Goal: Task Accomplishment & Management: Manage account settings

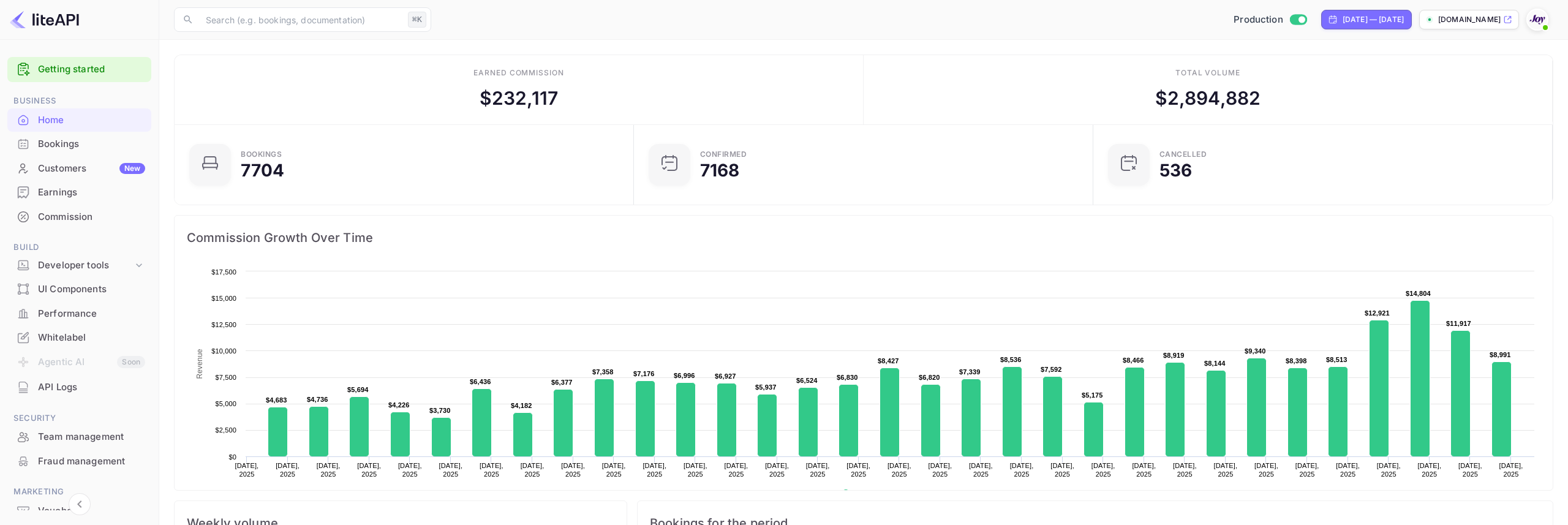
scroll to position [199, 452]
click at [93, 221] on div "Commission" at bounding box center [92, 217] width 107 height 14
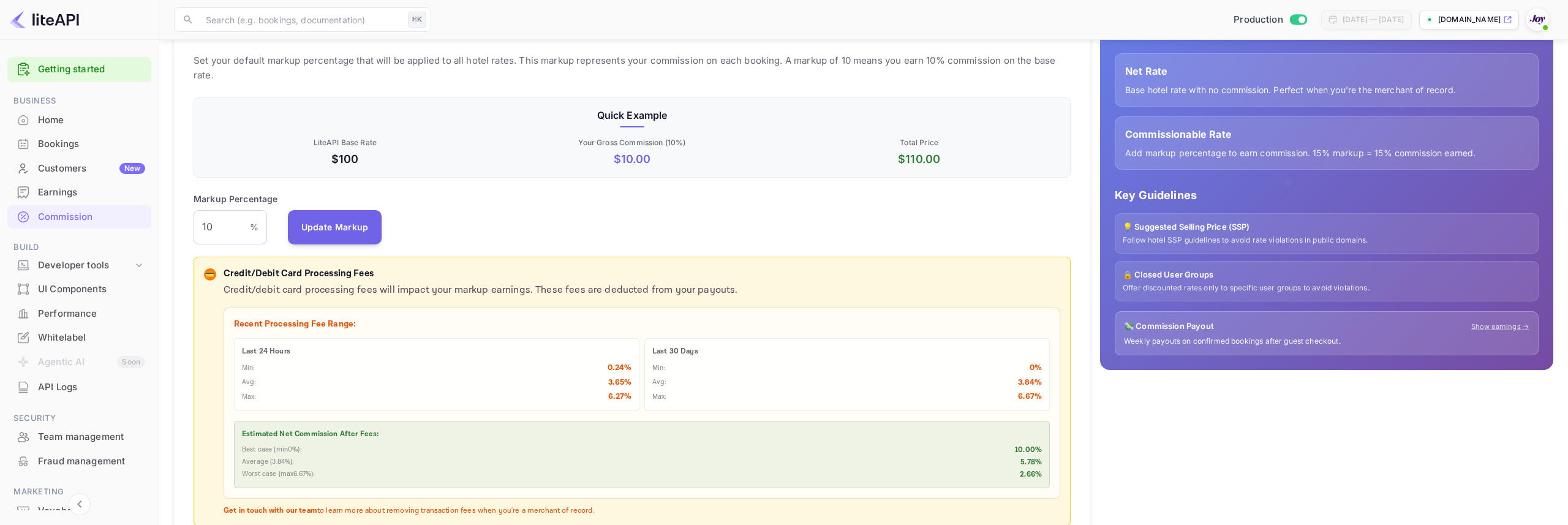
scroll to position [166, 0]
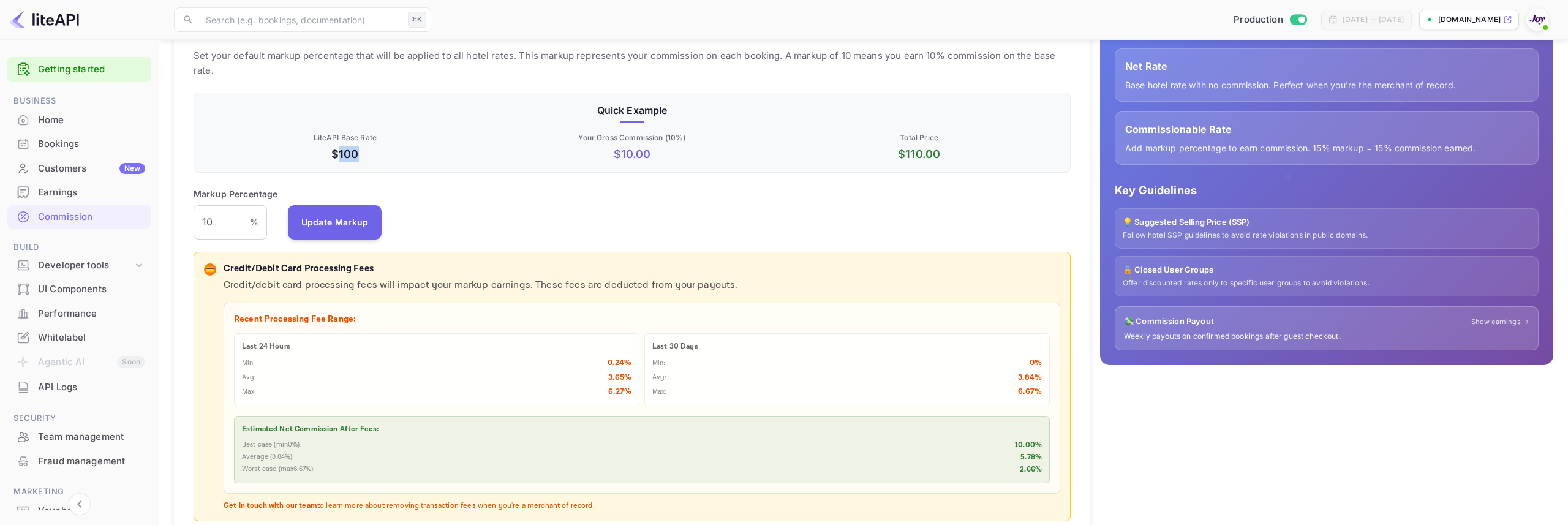
drag, startPoint x: 339, startPoint y: 156, endPoint x: 381, endPoint y: 156, distance: 42.0
click at [381, 156] on p "$100" at bounding box center [345, 154] width 283 height 17
click at [399, 157] on p "$100" at bounding box center [345, 154] width 283 height 17
drag, startPoint x: 620, startPoint y: 154, endPoint x: 654, endPoint y: 157, distance: 34.1
click at [654, 157] on p "$ 10.00" at bounding box center [633, 154] width 283 height 17
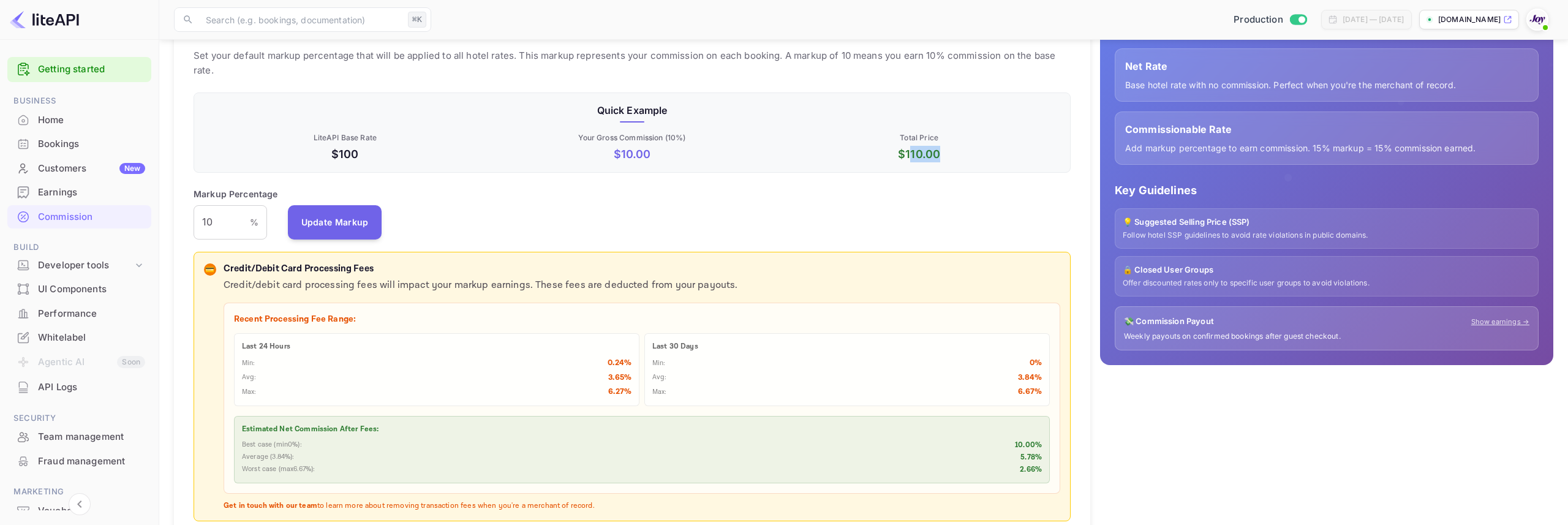
drag, startPoint x: 909, startPoint y: 156, endPoint x: 954, endPoint y: 155, distance: 45.0
click at [954, 155] on p "$ 110.00" at bounding box center [919, 154] width 283 height 17
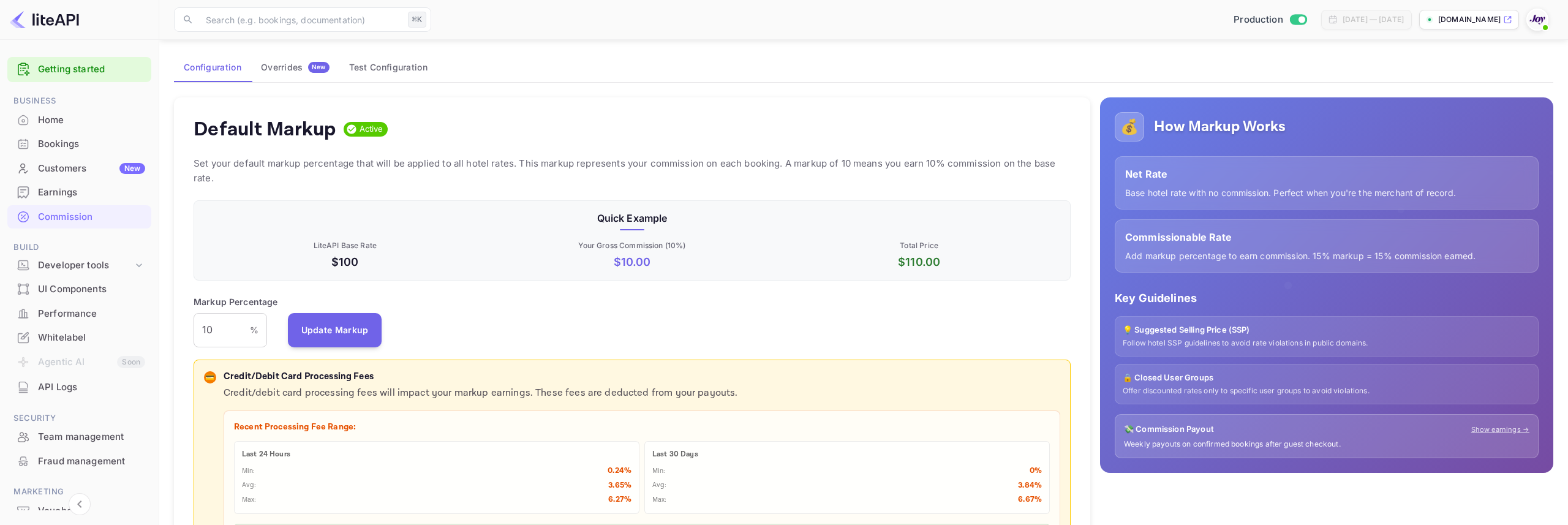
scroll to position [72, 0]
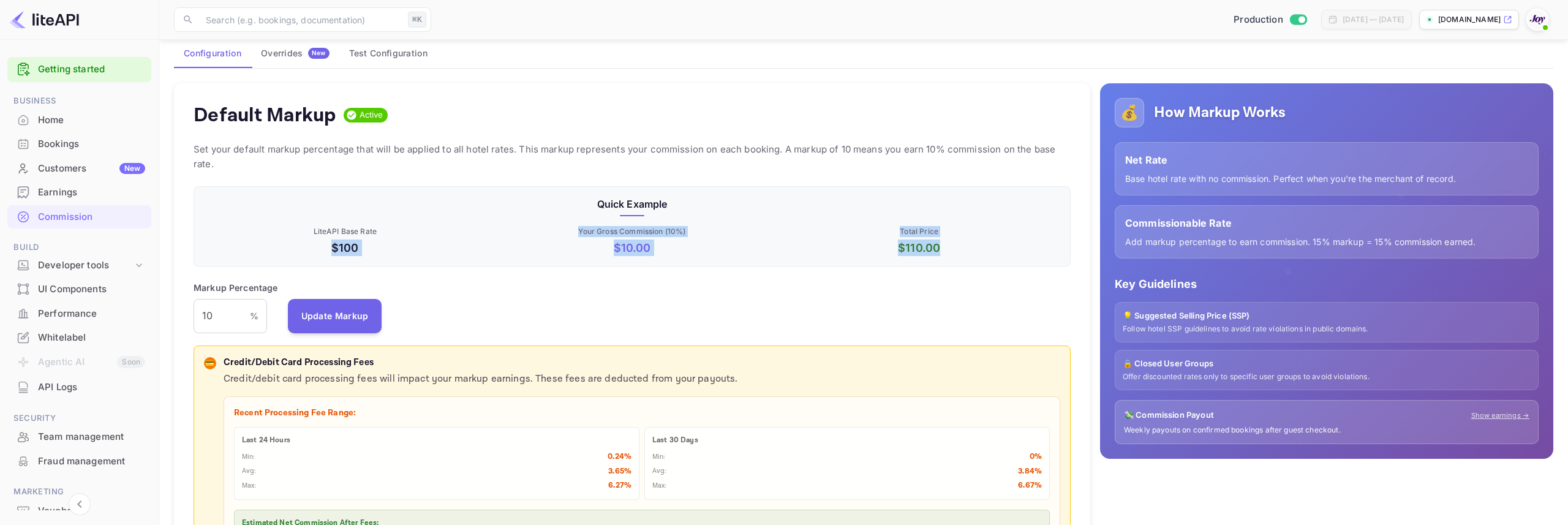
drag, startPoint x: 942, startPoint y: 249, endPoint x: 303, endPoint y: 247, distance: 639.0
click at [303, 247] on div "LiteAPI Base Rate $100 Your Gross Commission ( 10 %) $ 10.00 Total Price $ 110.…" at bounding box center [629, 239] width 861 height 35
click at [431, 237] on p "LiteAPI Base Rate" at bounding box center [345, 232] width 283 height 11
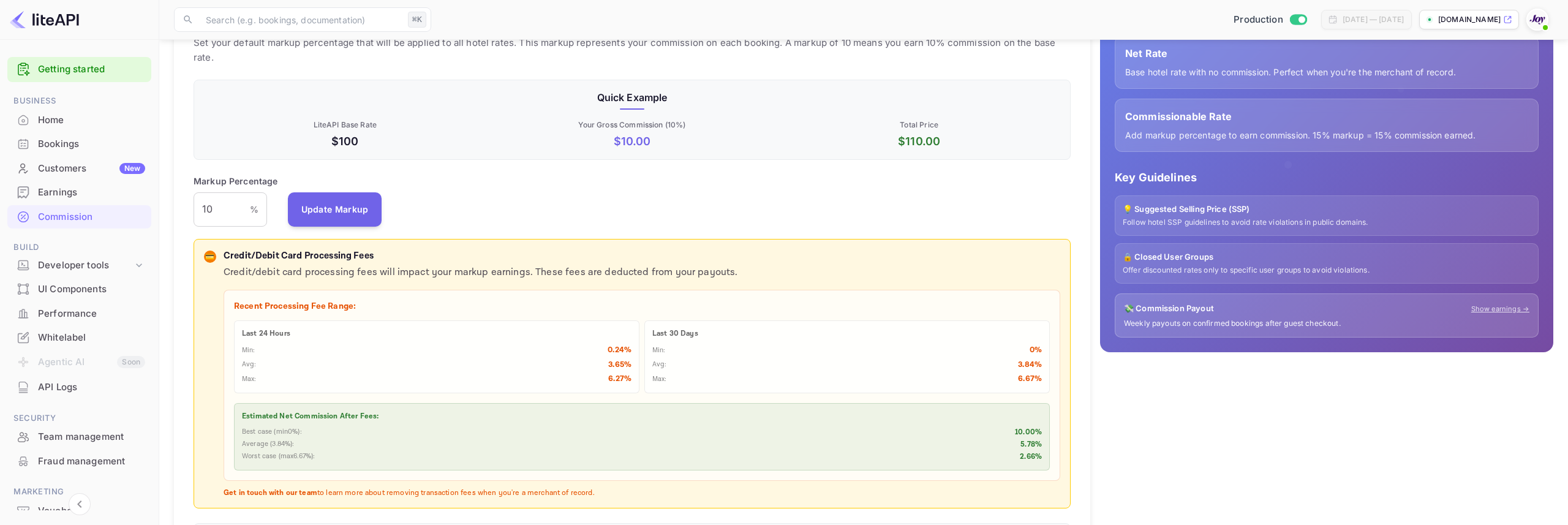
scroll to position [143, 0]
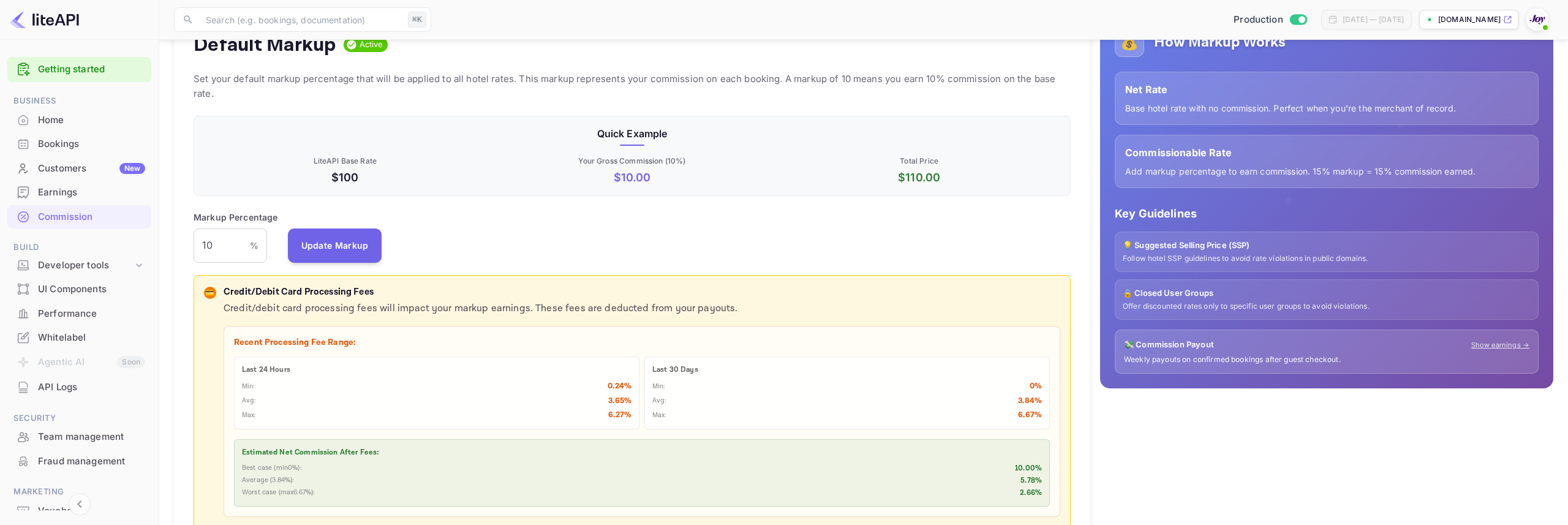
click at [353, 162] on p "LiteAPI Base Rate" at bounding box center [345, 162] width 283 height 11
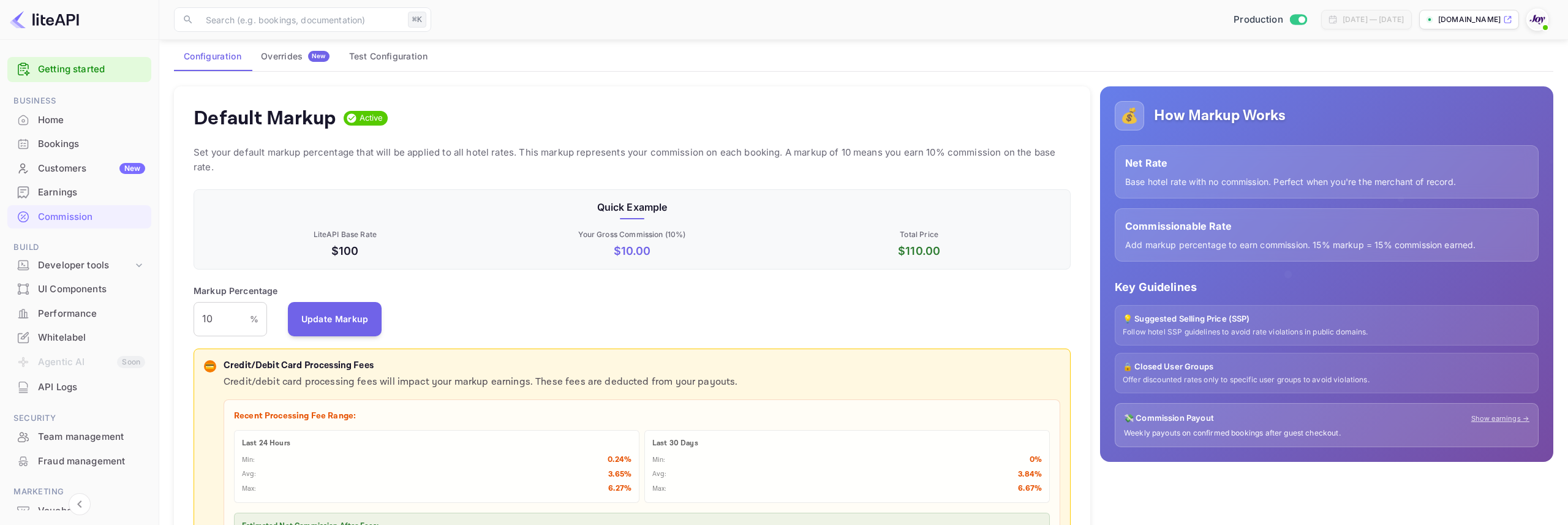
scroll to position [69, 0]
drag, startPoint x: 340, startPoint y: 251, endPoint x: 379, endPoint y: 252, distance: 39.0
click at [378, 252] on p "$100" at bounding box center [345, 251] width 283 height 17
drag, startPoint x: 382, startPoint y: 250, endPoint x: 370, endPoint y: 253, distance: 12.4
click at [382, 250] on p "$100" at bounding box center [345, 251] width 283 height 17
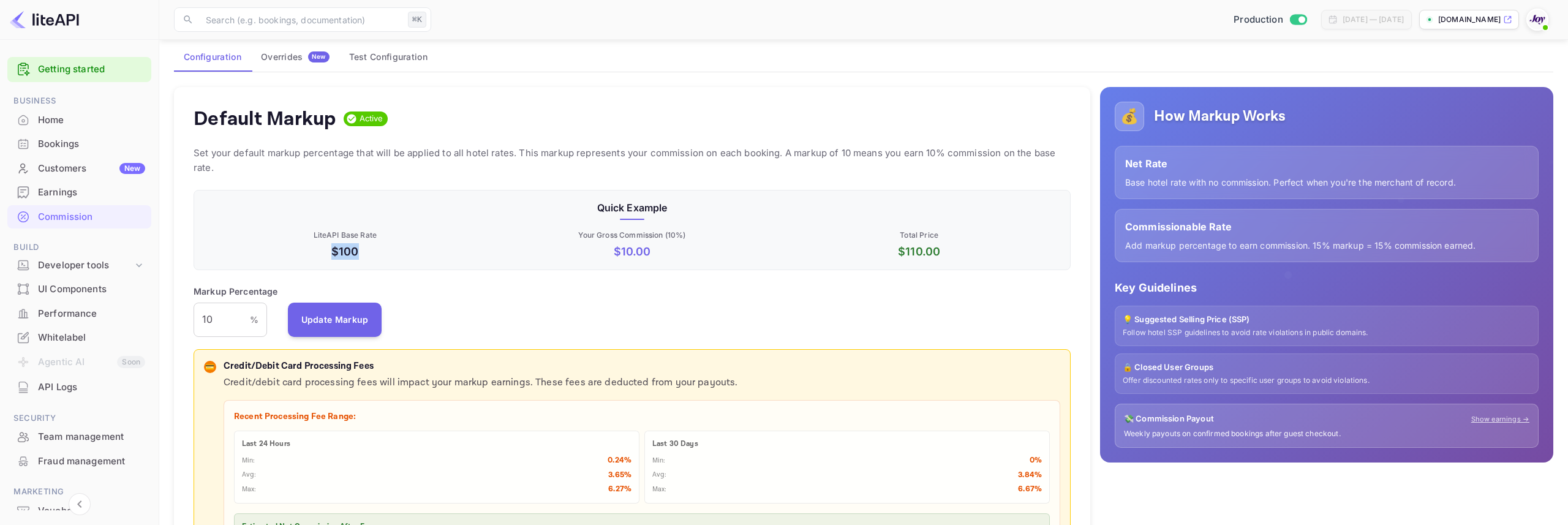
drag, startPoint x: 308, startPoint y: 249, endPoint x: 373, endPoint y: 251, distance: 65.0
click at [373, 251] on p "$100" at bounding box center [345, 251] width 283 height 17
drag, startPoint x: 326, startPoint y: 251, endPoint x: 363, endPoint y: 252, distance: 37.0
click at [363, 252] on p "$100" at bounding box center [345, 251] width 283 height 17
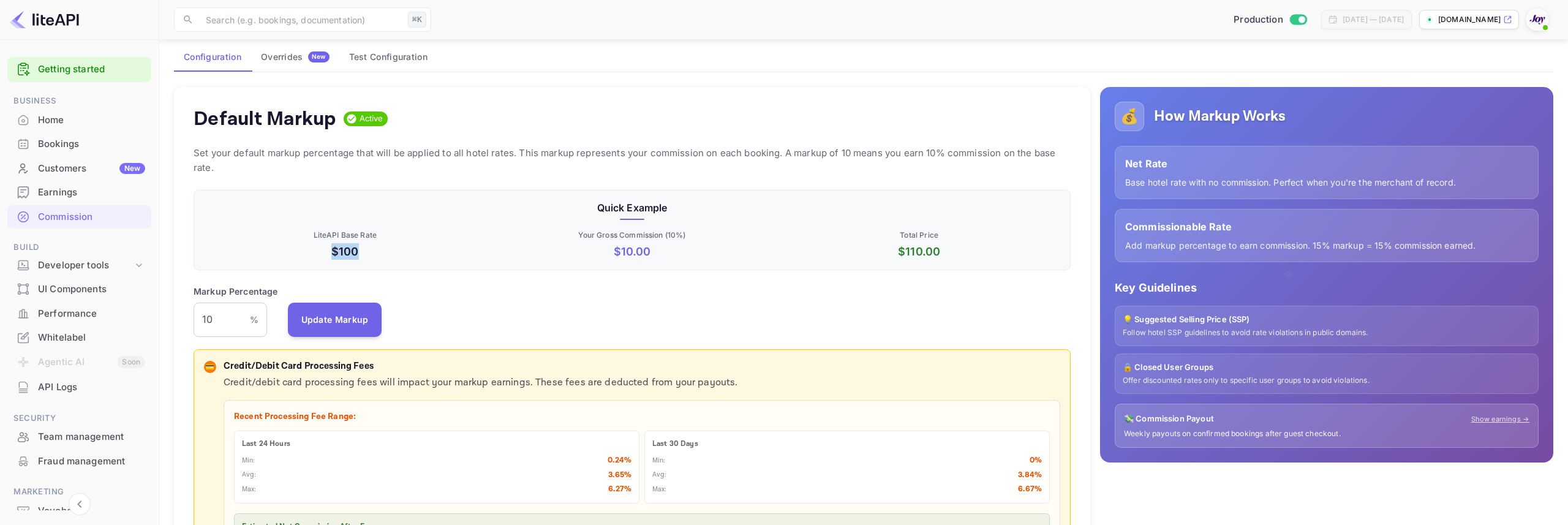
click at [363, 252] on p "$100" at bounding box center [345, 251] width 283 height 17
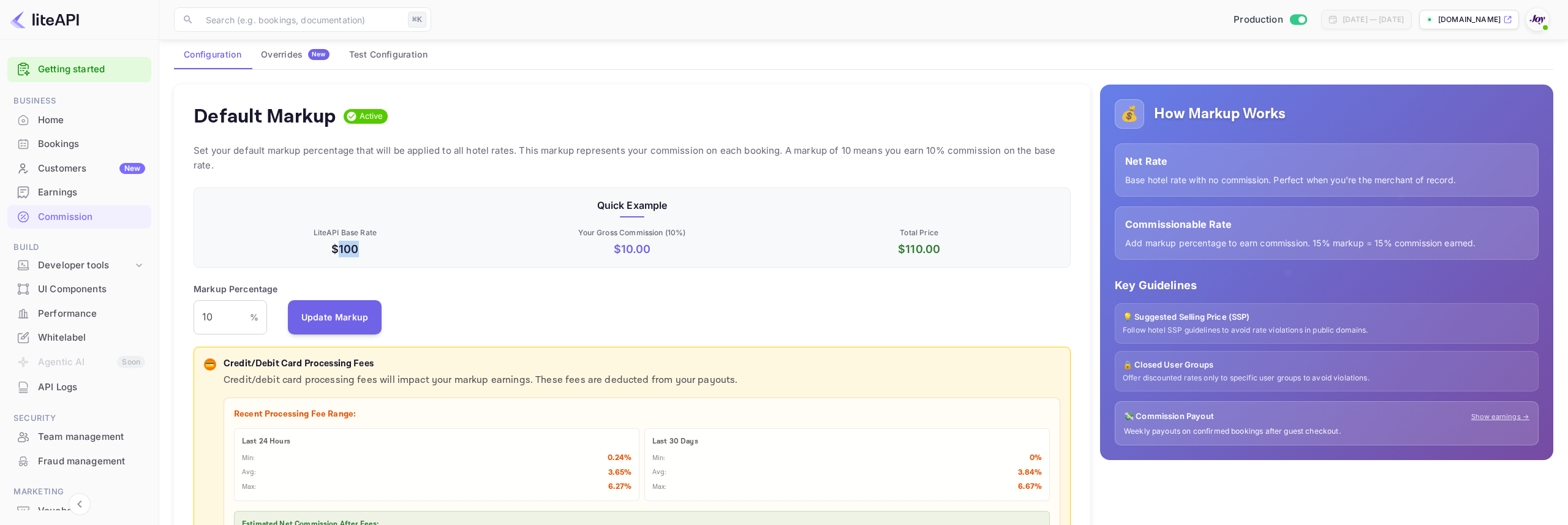
drag, startPoint x: 337, startPoint y: 248, endPoint x: 370, endPoint y: 249, distance: 33.0
click at [370, 249] on p "$100" at bounding box center [345, 249] width 283 height 17
click at [374, 247] on p "$100" at bounding box center [345, 249] width 283 height 17
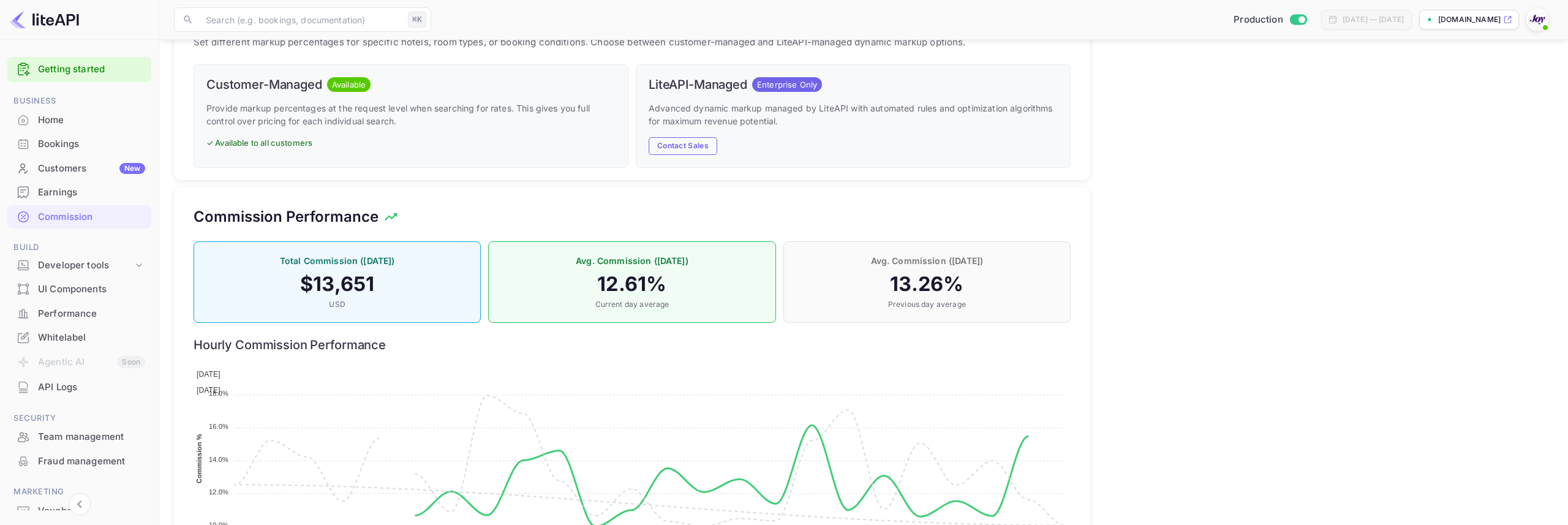
scroll to position [777, 0]
drag, startPoint x: 599, startPoint y: 284, endPoint x: 701, endPoint y: 285, distance: 102.0
click at [701, 285] on h4 "12.61 %" at bounding box center [632, 283] width 262 height 24
click at [700, 285] on h4 "12.61 %" at bounding box center [632, 283] width 262 height 24
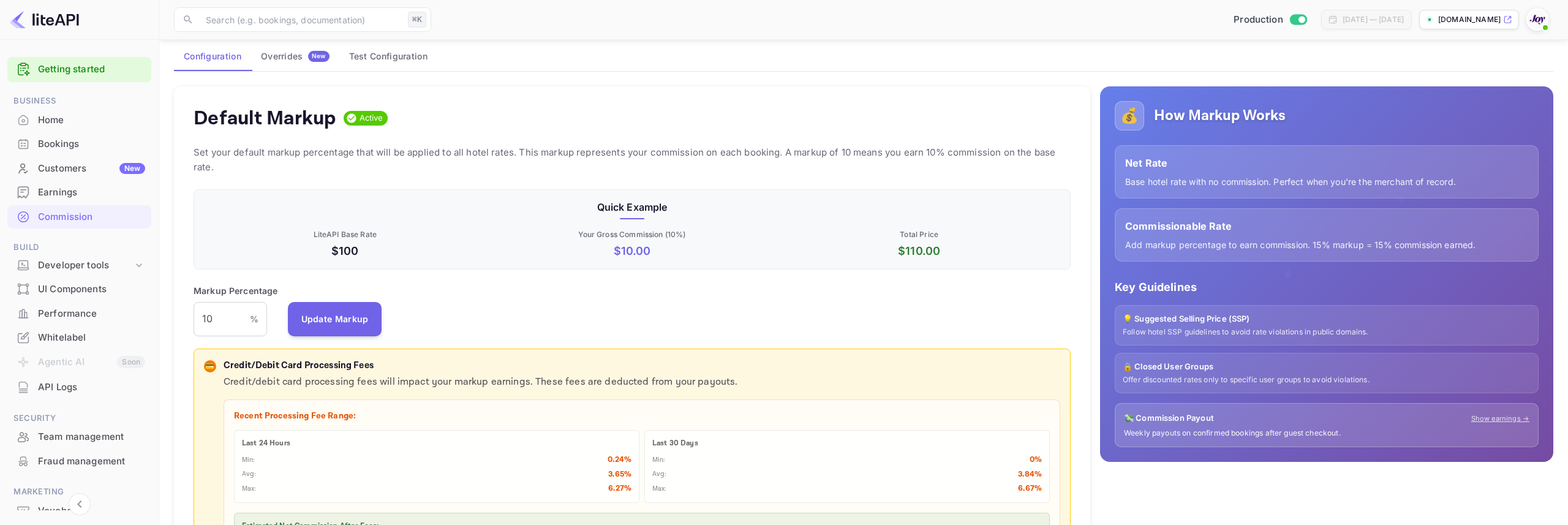
scroll to position [0, 0]
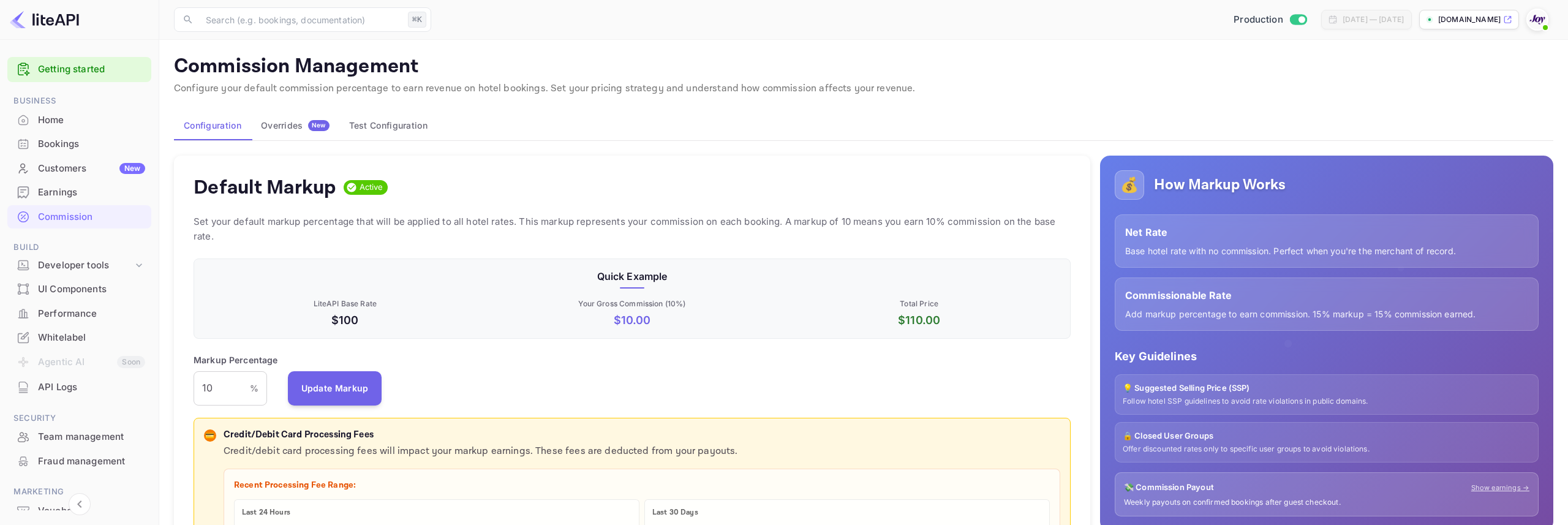
click at [299, 134] on button "Overrides New" at bounding box center [295, 125] width 88 height 29
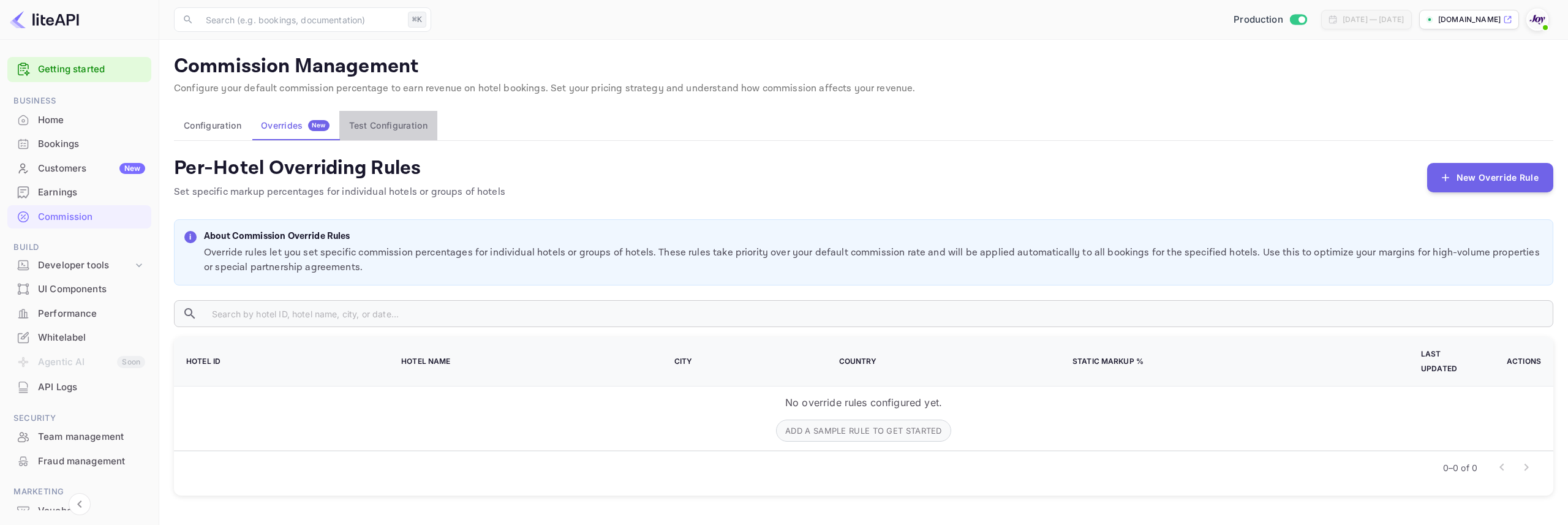
click at [366, 132] on button "Test Configuration" at bounding box center [388, 125] width 98 height 29
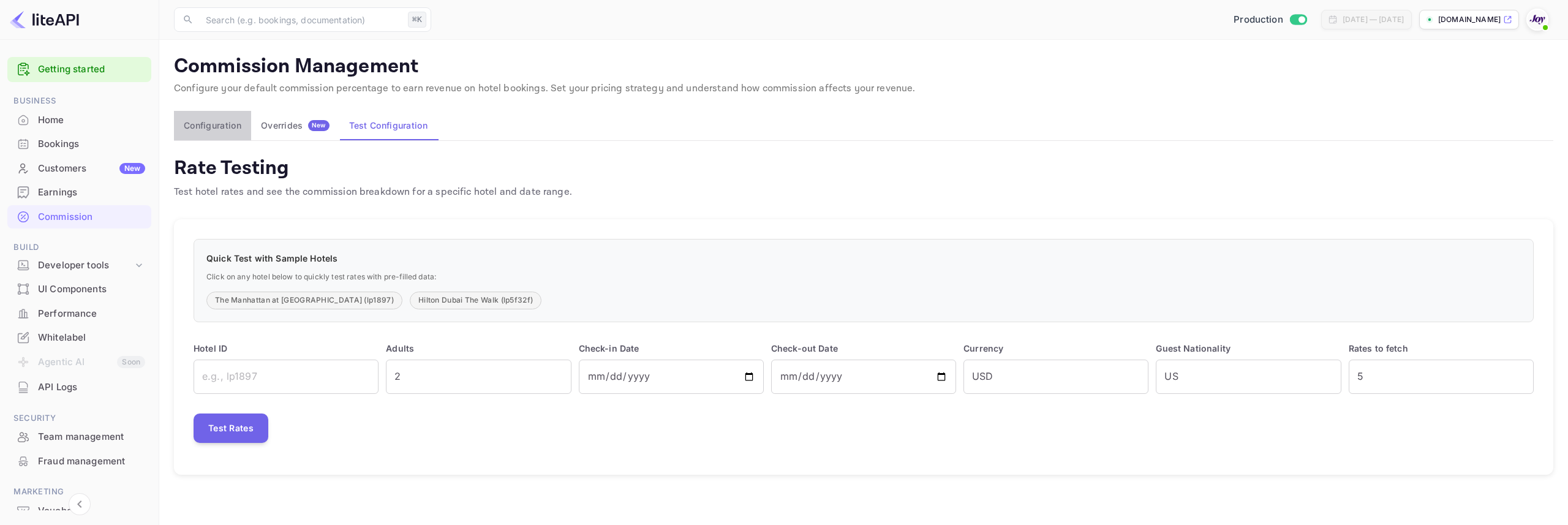
click at [209, 131] on button "Configuration" at bounding box center [212, 125] width 77 height 29
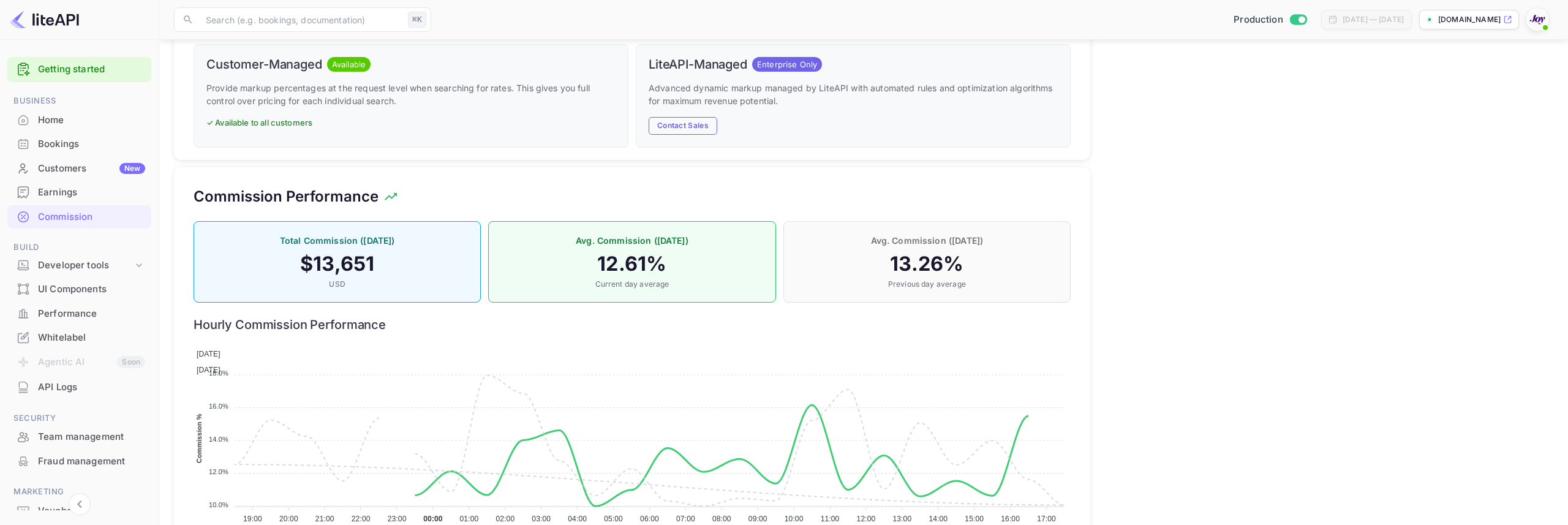
scroll to position [840, 0]
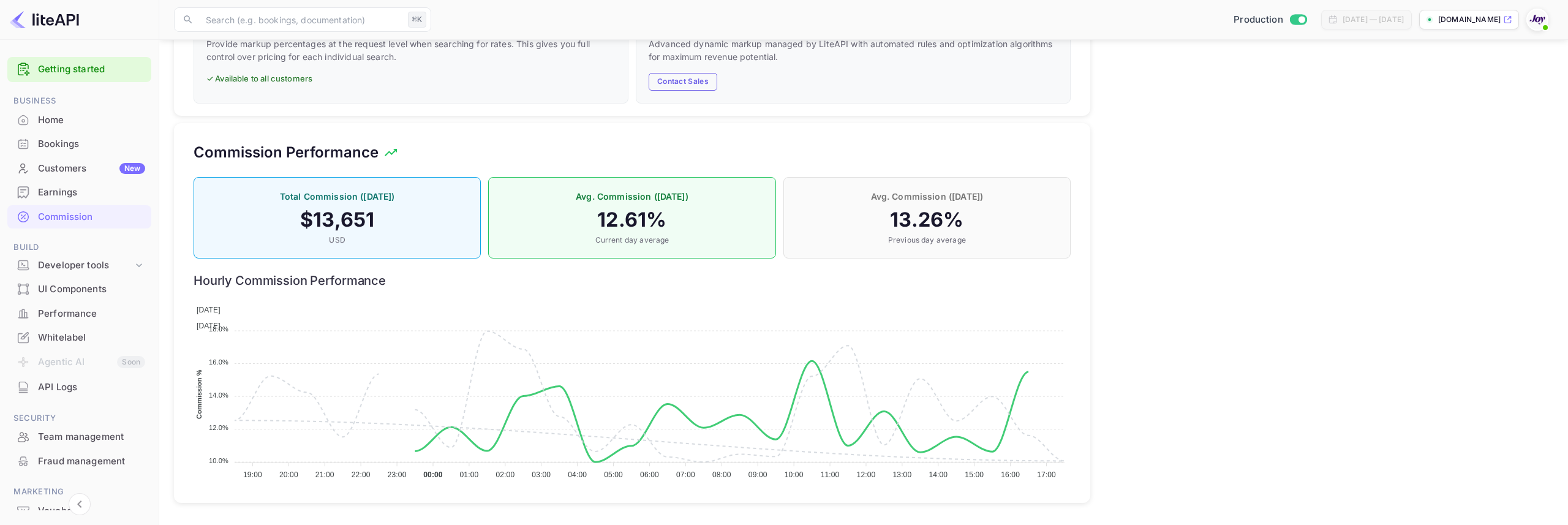
click at [612, 262] on div "Total Commission ([DATE]) $ 13,651 USD Avg. Commission ([DATE]) 12.61 % Current…" at bounding box center [632, 330] width 877 height 321
click at [589, 299] on foreignobject "[DATE] [DATE]" at bounding box center [632, 390] width 877 height 184
